Goal: Information Seeking & Learning: Learn about a topic

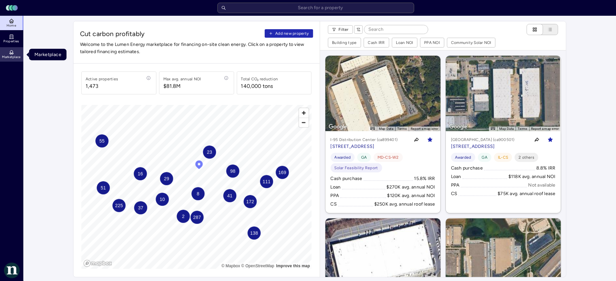
click at [12, 56] on span "Marketplace" at bounding box center [11, 57] width 18 height 4
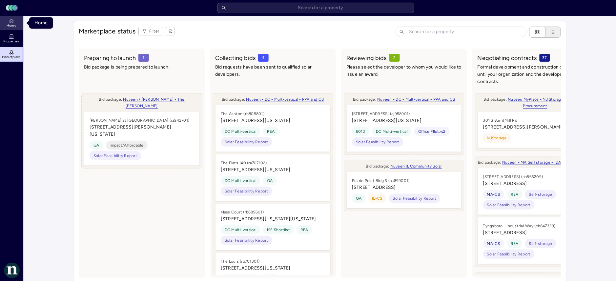
click at [10, 25] on span "Home" at bounding box center [12, 26] width 10 height 4
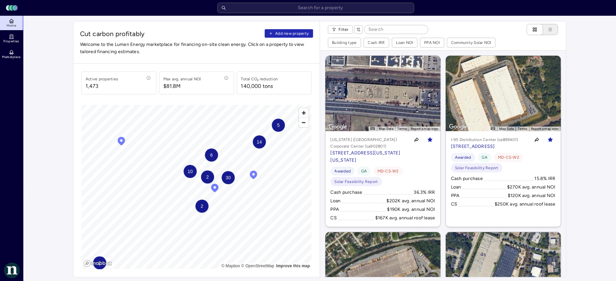
click at [230, 180] on span "30" at bounding box center [227, 177] width 5 height 7
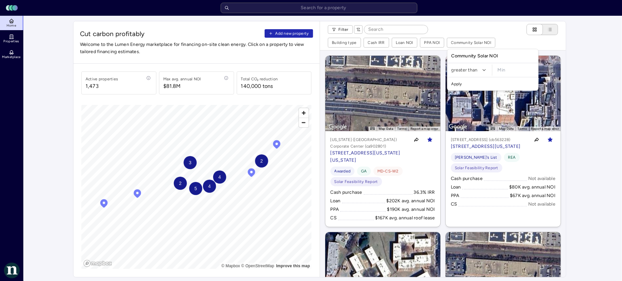
click at [497, 68] on input "minimum" at bounding box center [516, 70] width 42 height 11
type input "$0"
click at [449, 79] on button "Apply" at bounding box center [493, 84] width 88 height 10
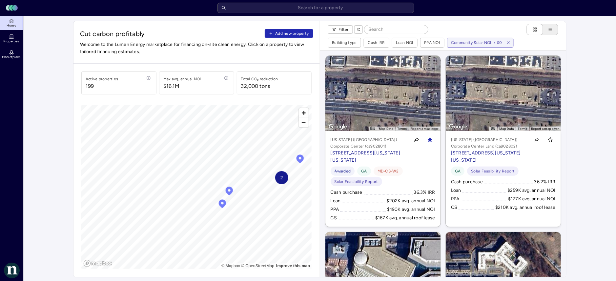
click at [223, 204] on icon "Map marker" at bounding box center [223, 203] width 8 height 9
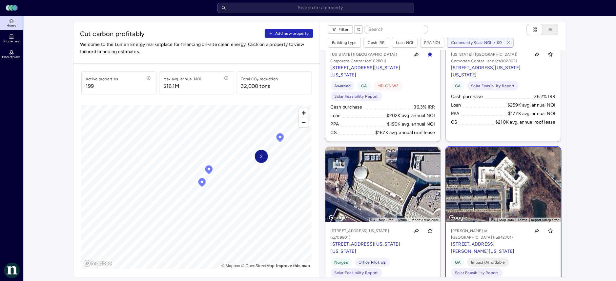
scroll to position [85, 0]
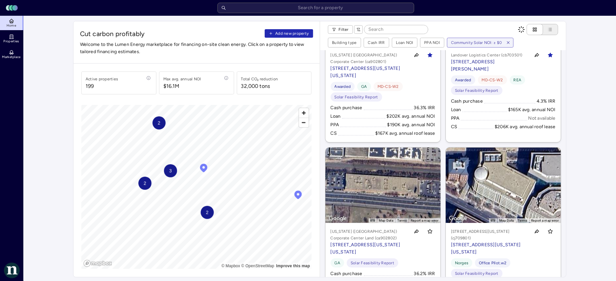
click at [210, 214] on div "2" at bounding box center [207, 212] width 13 height 13
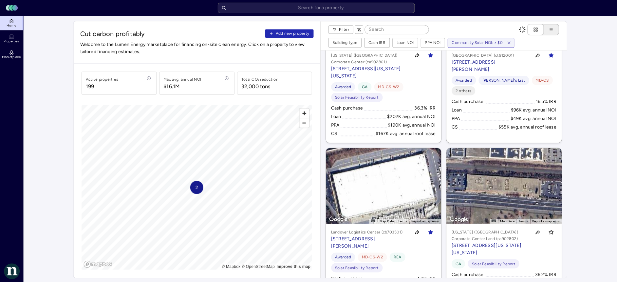
scroll to position [0, 0]
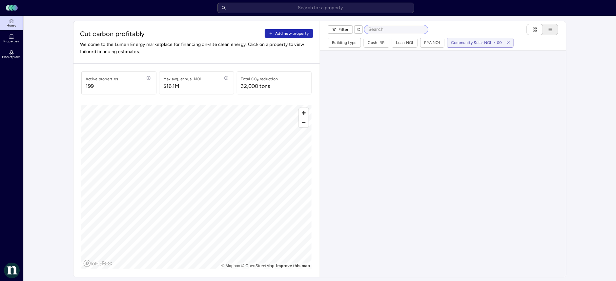
click at [410, 30] on input at bounding box center [396, 29] width 64 height 9
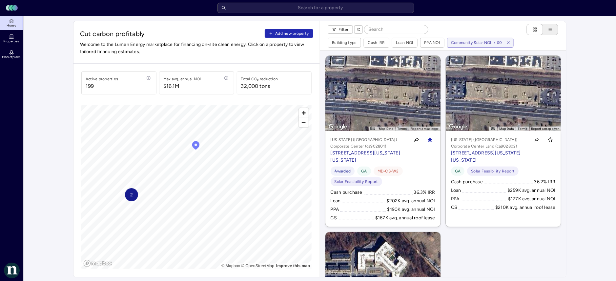
click at [193, 147] on icon "Map marker" at bounding box center [196, 145] width 8 height 9
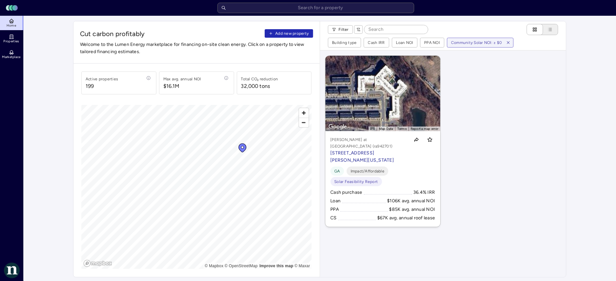
click at [312, 176] on div "Active properties [STREET_ADDRESS] annual NOI $16.1M Total CO₂ reduction 32,000…" at bounding box center [196, 170] width 246 height 213
